Goal: Navigation & Orientation: Go to known website

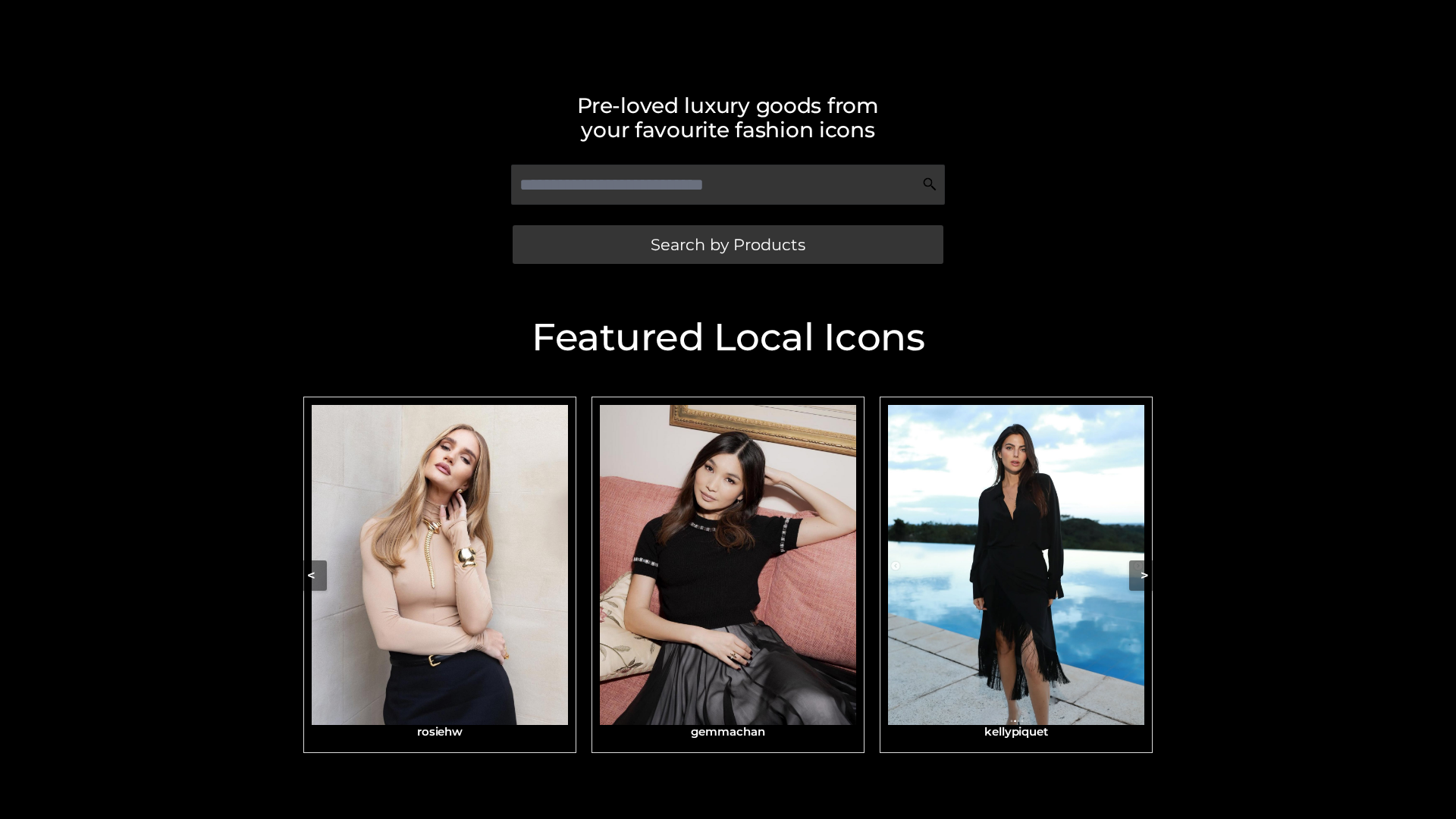
scroll to position [321, 0]
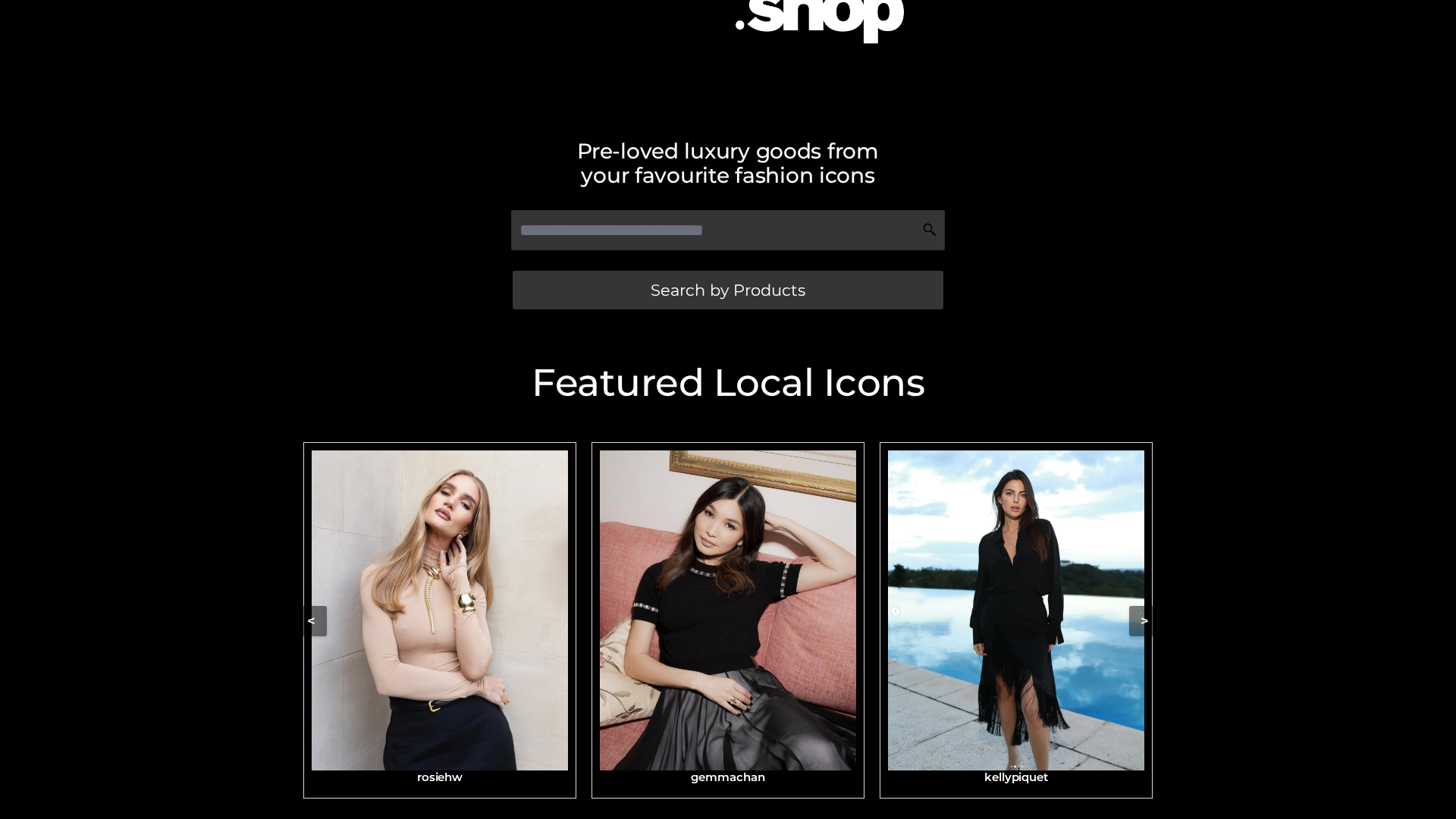
scroll to position [222, 0]
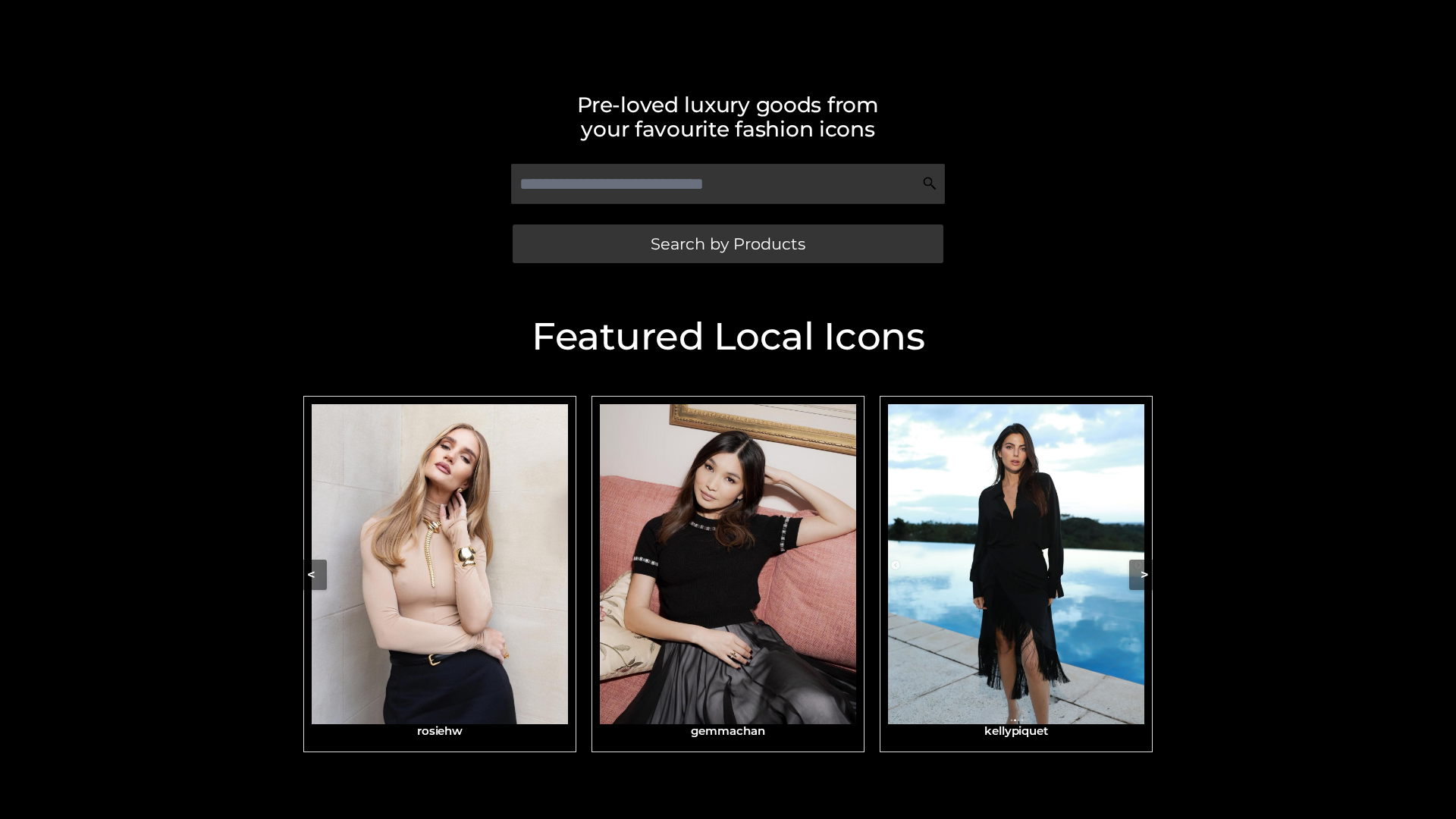
scroll to position [322, 0]
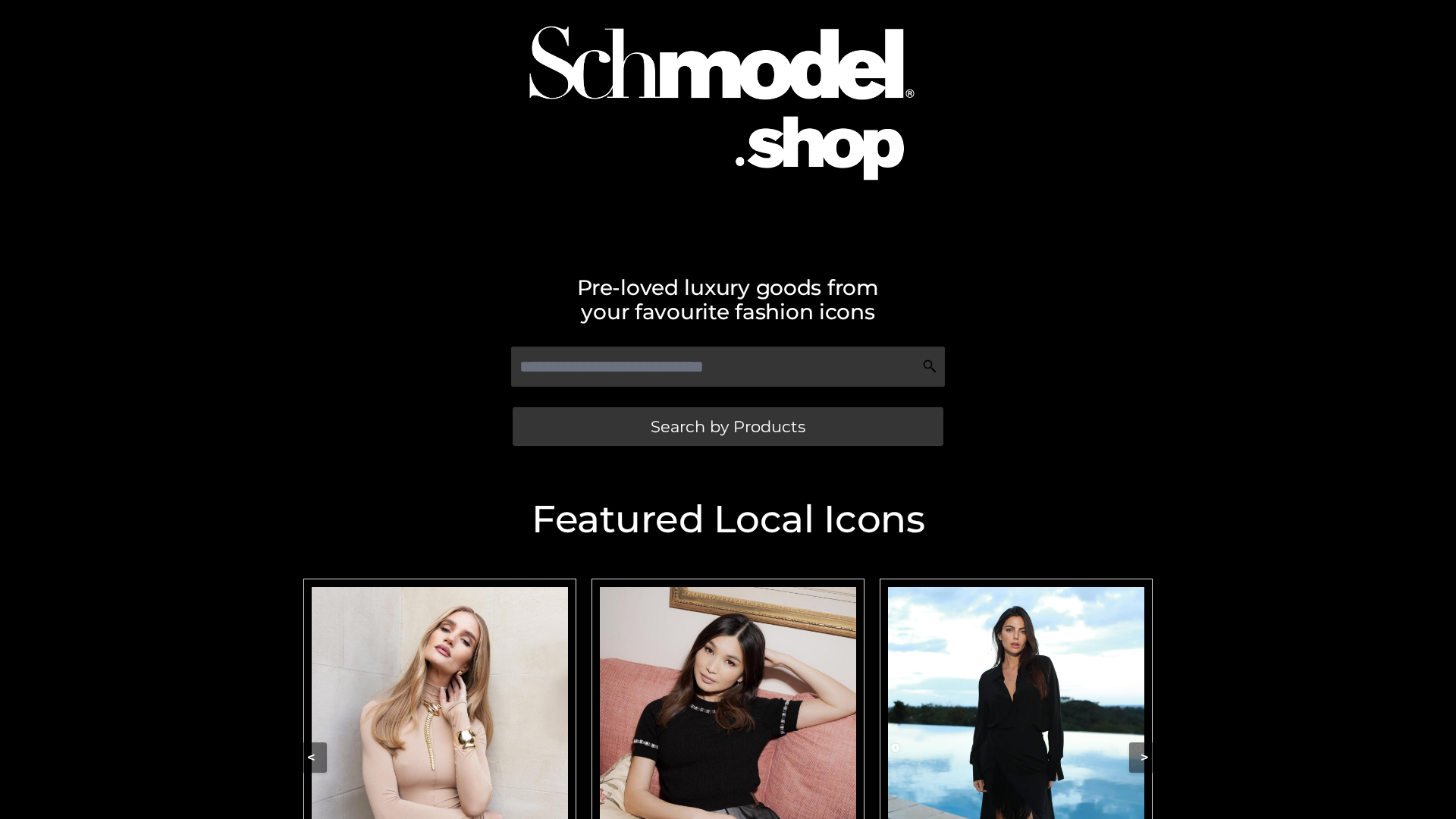
scroll to position [113, 0]
